Goal: Information Seeking & Learning: Learn about a topic

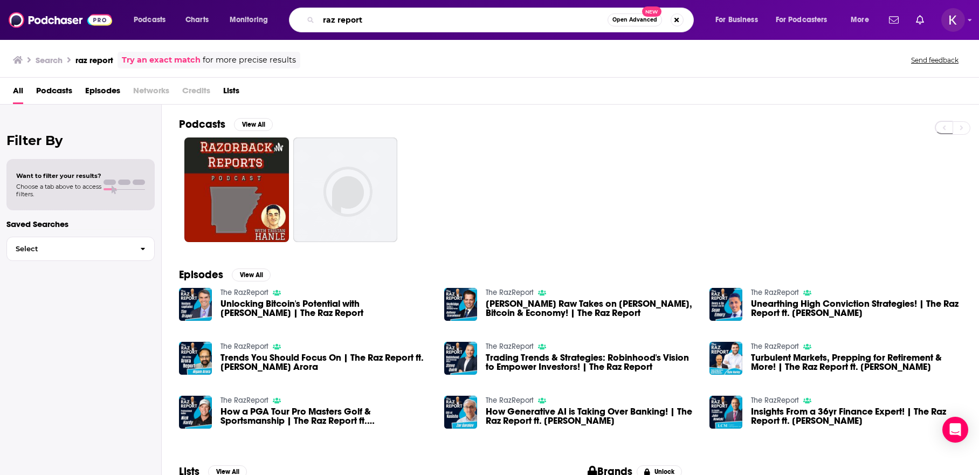
drag, startPoint x: 369, startPoint y: 23, endPoint x: 283, endPoint y: 19, distance: 85.2
click at [283, 19] on div "Podcasts Charts Monitoring raz report Open Advanced New For Business For Podcas…" at bounding box center [502, 20] width 753 height 25
type input "humans of martech"
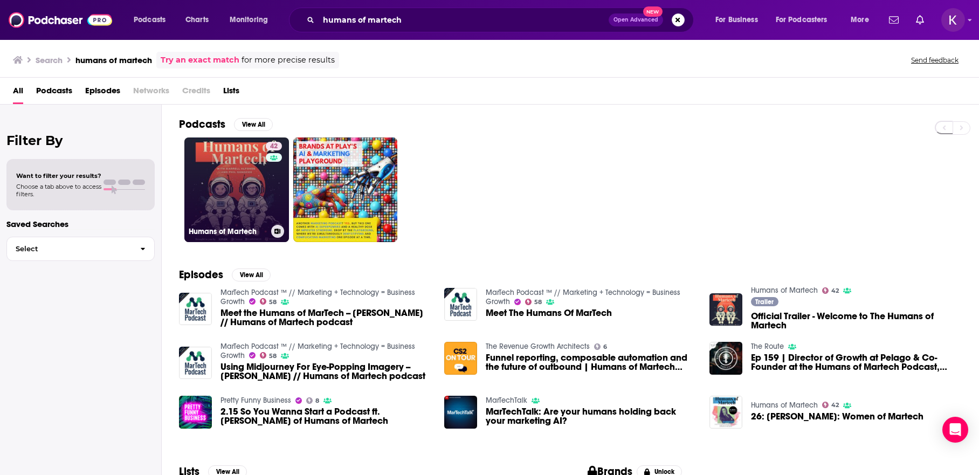
click at [261, 191] on link "42 Humans of Martech" at bounding box center [236, 189] width 105 height 105
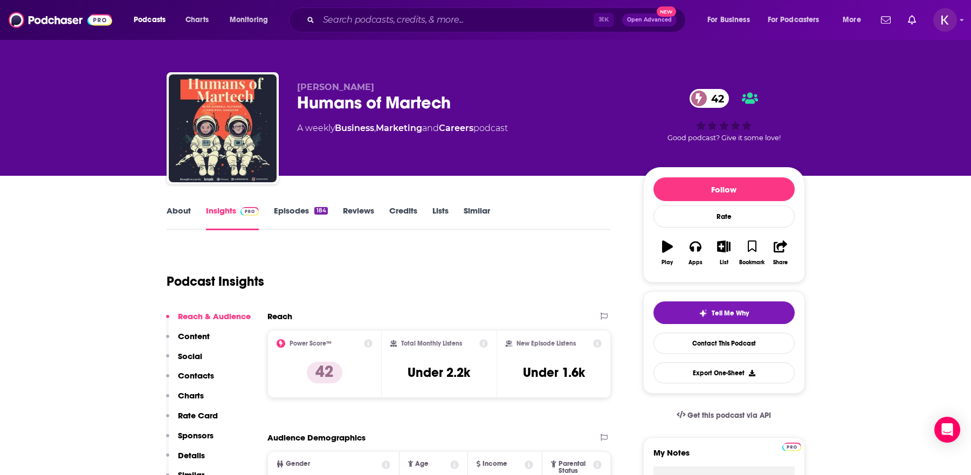
click at [178, 211] on link "About" at bounding box center [179, 217] width 24 height 25
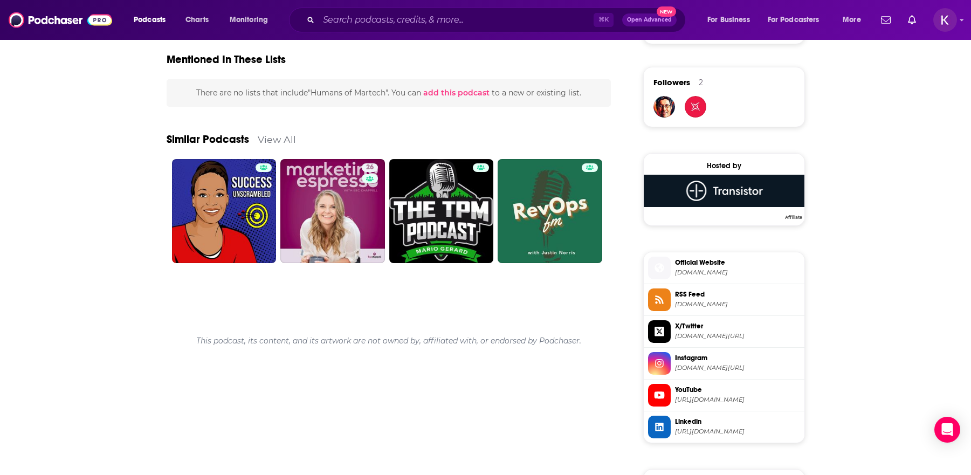
scroll to position [764, 0]
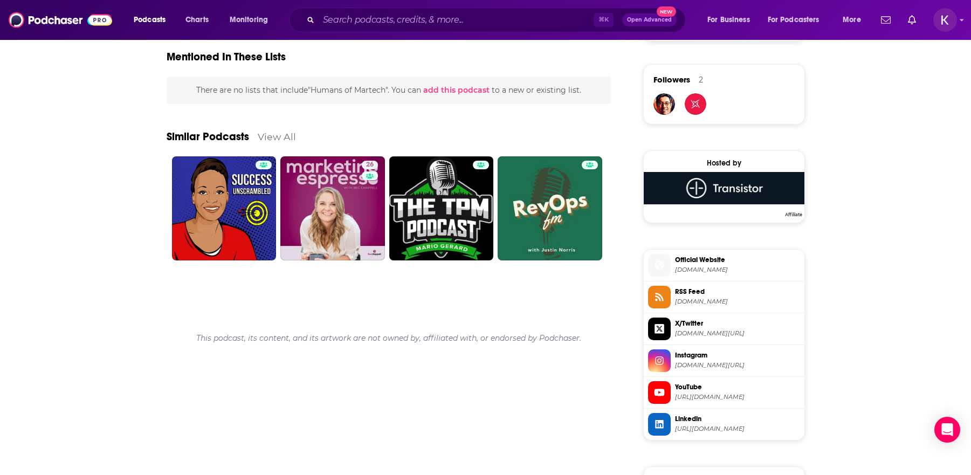
click at [721, 271] on span "[DOMAIN_NAME]" at bounding box center [737, 270] width 125 height 8
